Goal: Information Seeking & Learning: Learn about a topic

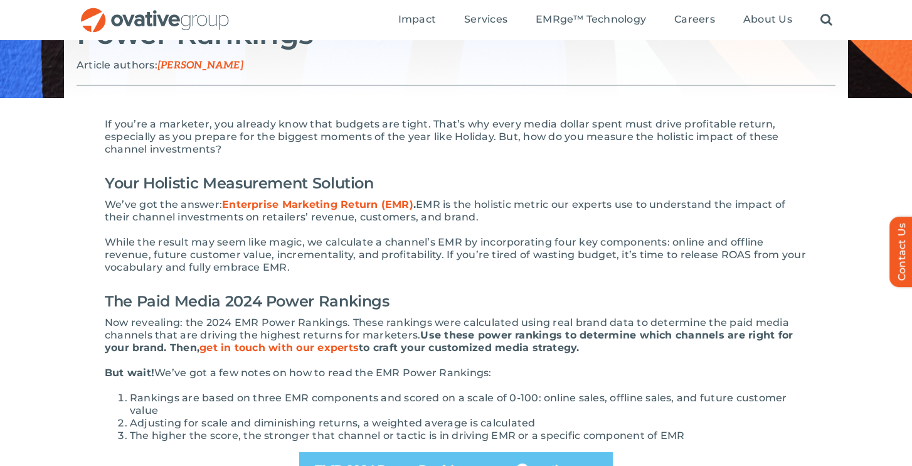
scroll to position [155, 0]
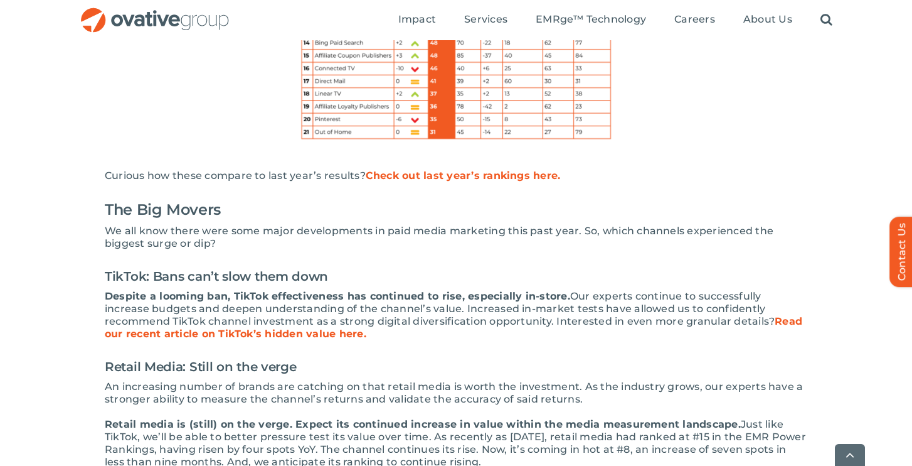
scroll to position [1093, 0]
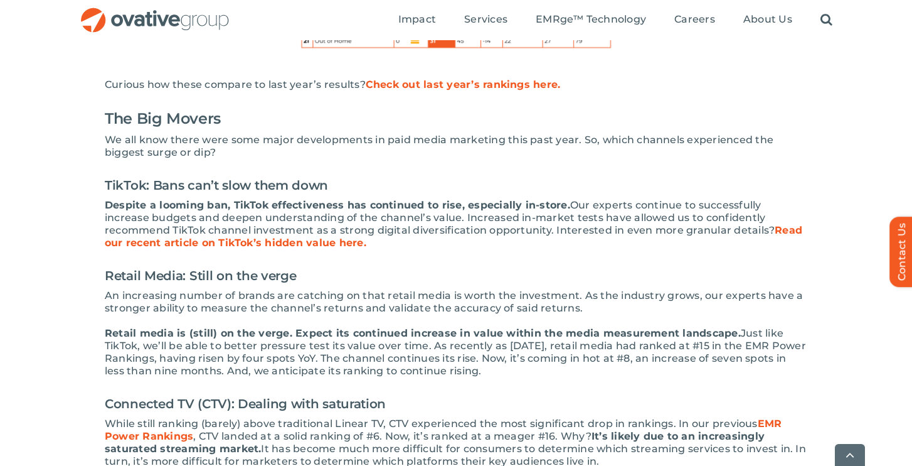
click at [199, 245] on link "Read our recent article on TikTok’s hidden value here." at bounding box center [454, 236] width 698 height 24
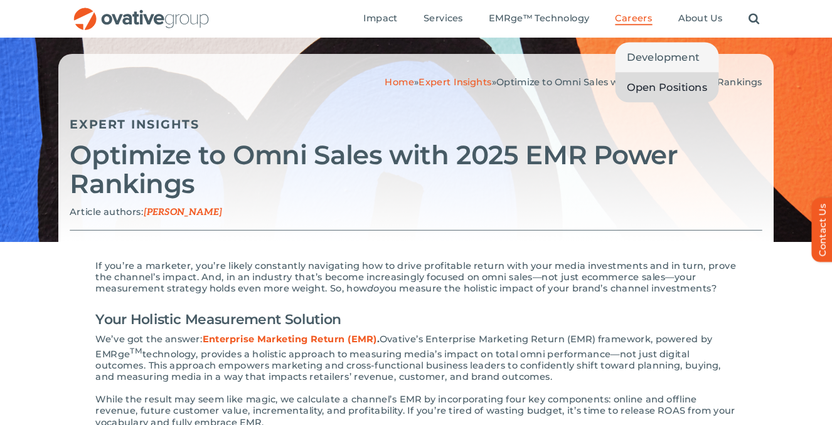
scroll to position [0, 0]
